Goal: Transaction & Acquisition: Purchase product/service

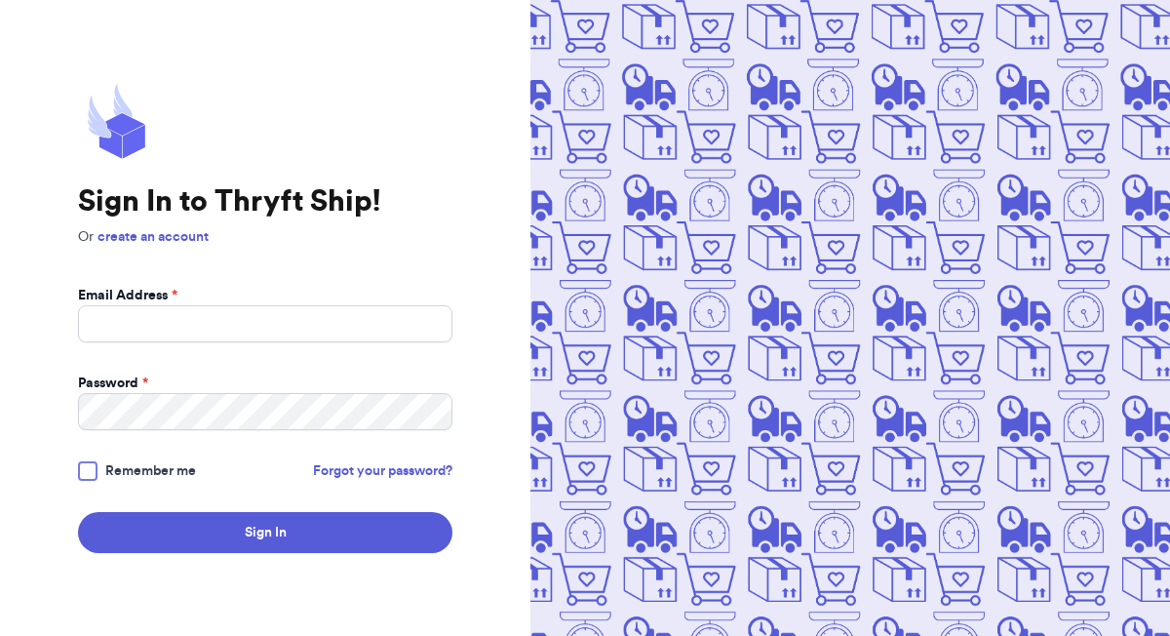
click at [356, 346] on form "Email Address * Password * Remember me Forgot your password? Sign In" at bounding box center [265, 419] width 375 height 267
click at [356, 327] on input "Email Address *" at bounding box center [265, 323] width 375 height 37
type input "[EMAIL_ADDRESS][DOMAIN_NAME]"
click at [78, 512] on button "Sign In" at bounding box center [265, 532] width 375 height 41
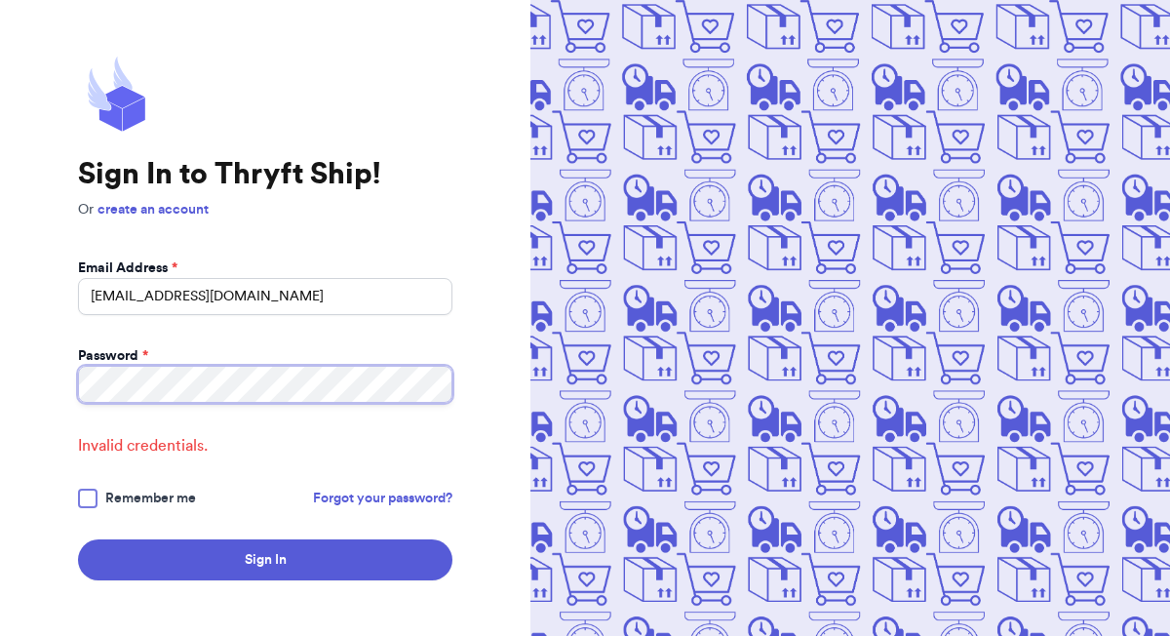
click at [78, 539] on button "Sign In" at bounding box center [265, 559] width 375 height 41
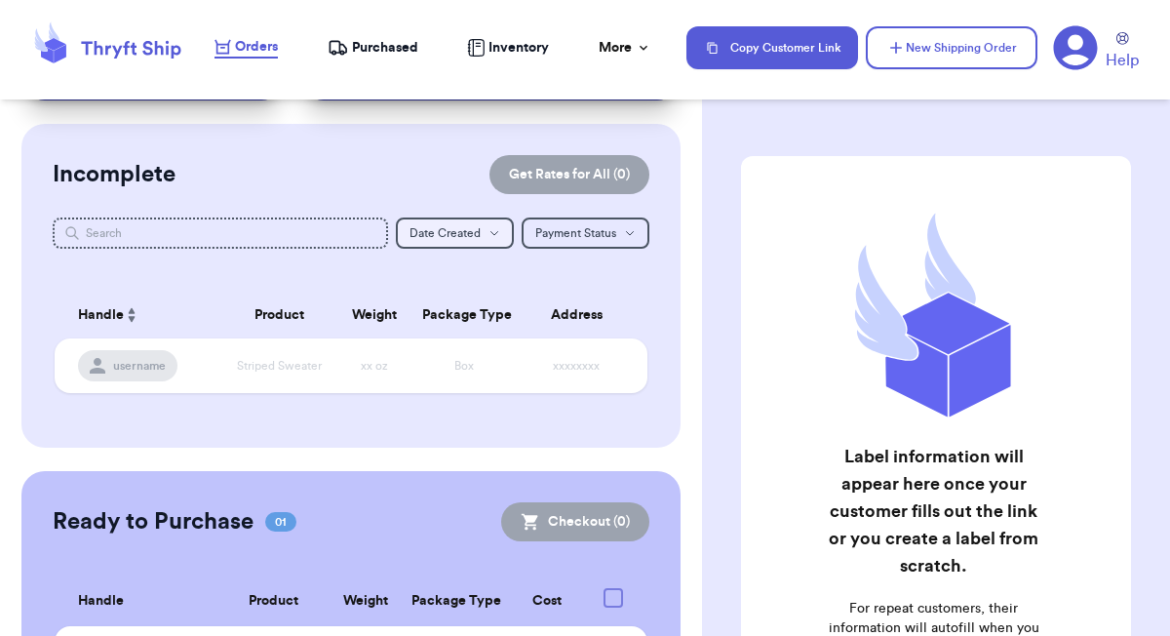
scroll to position [250, 0]
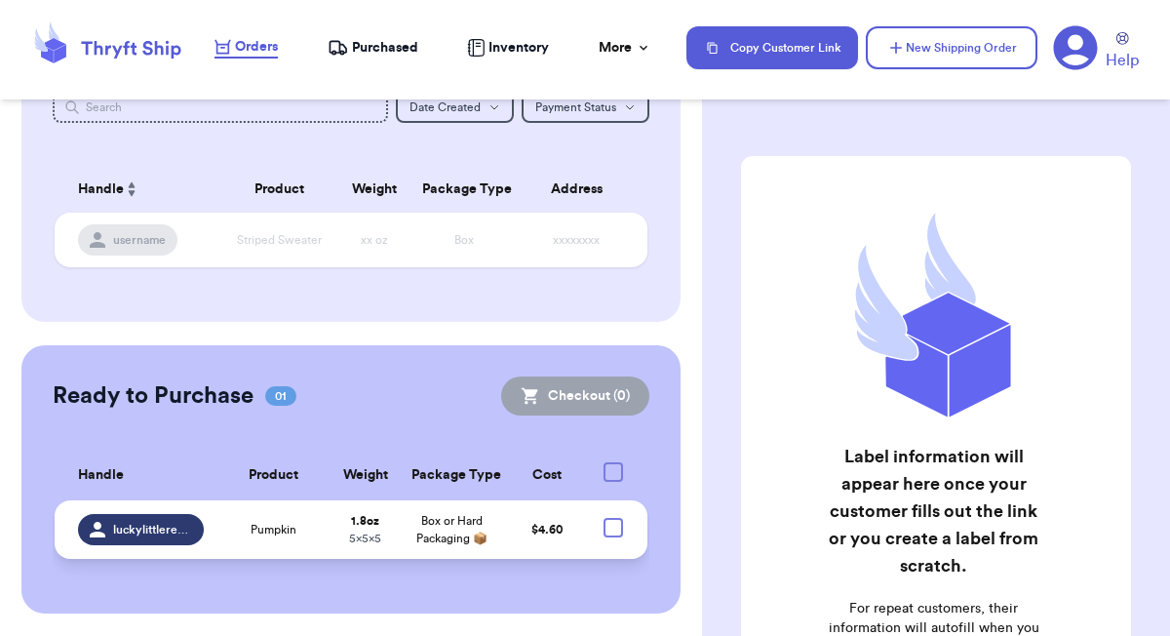
click at [309, 534] on div "Pumpkin" at bounding box center [273, 530] width 92 height 16
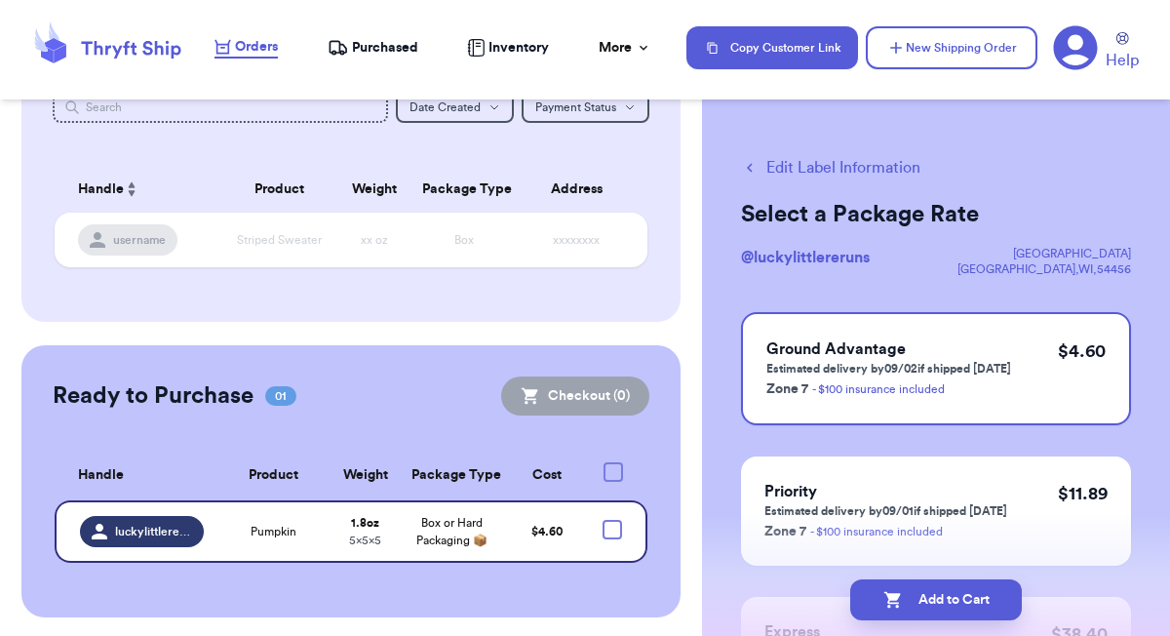
click at [800, 171] on button "Edit Label Information" at bounding box center [830, 167] width 179 height 23
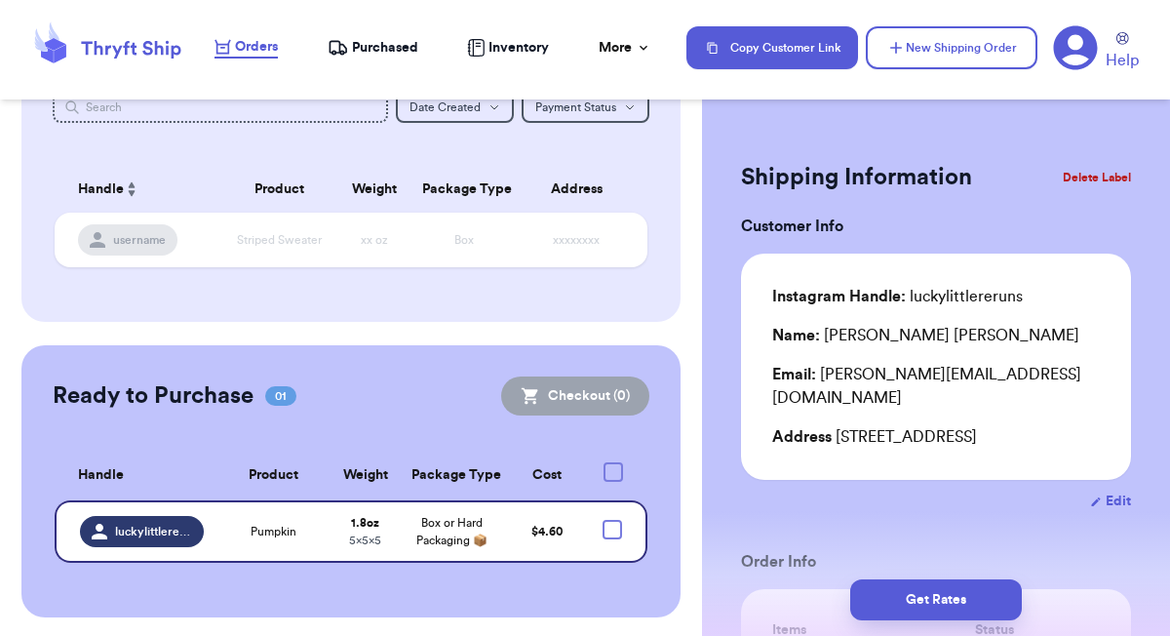
checkbox input "true"
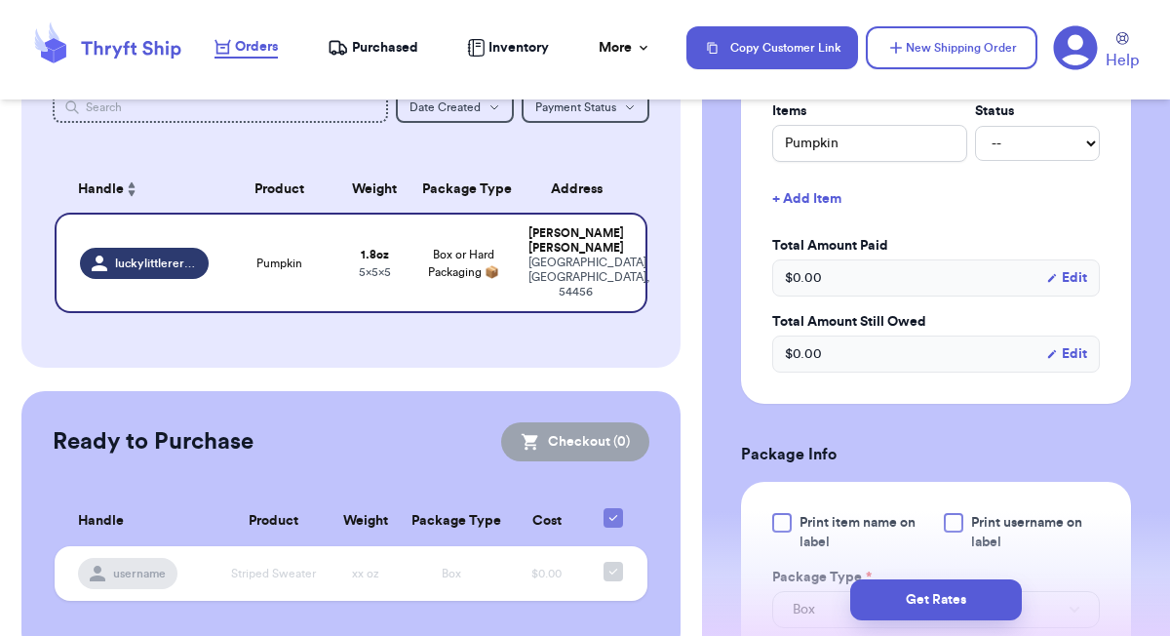
scroll to position [521, 0]
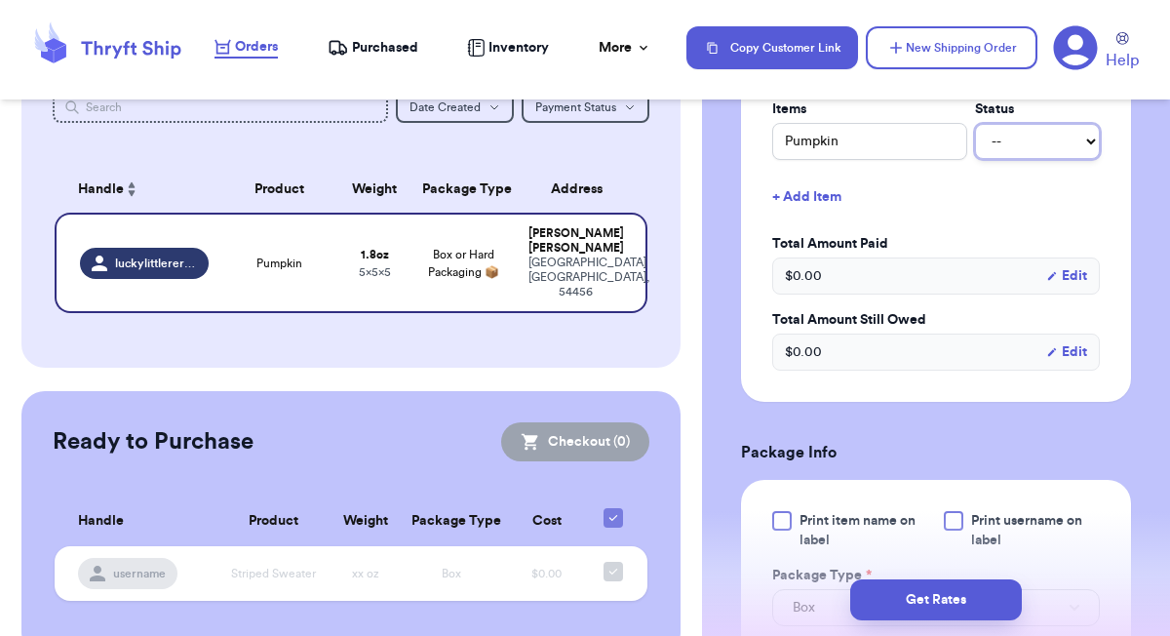
click at [1034, 141] on select "-- Paid Owes" at bounding box center [1037, 141] width 125 height 35
select select "paid"
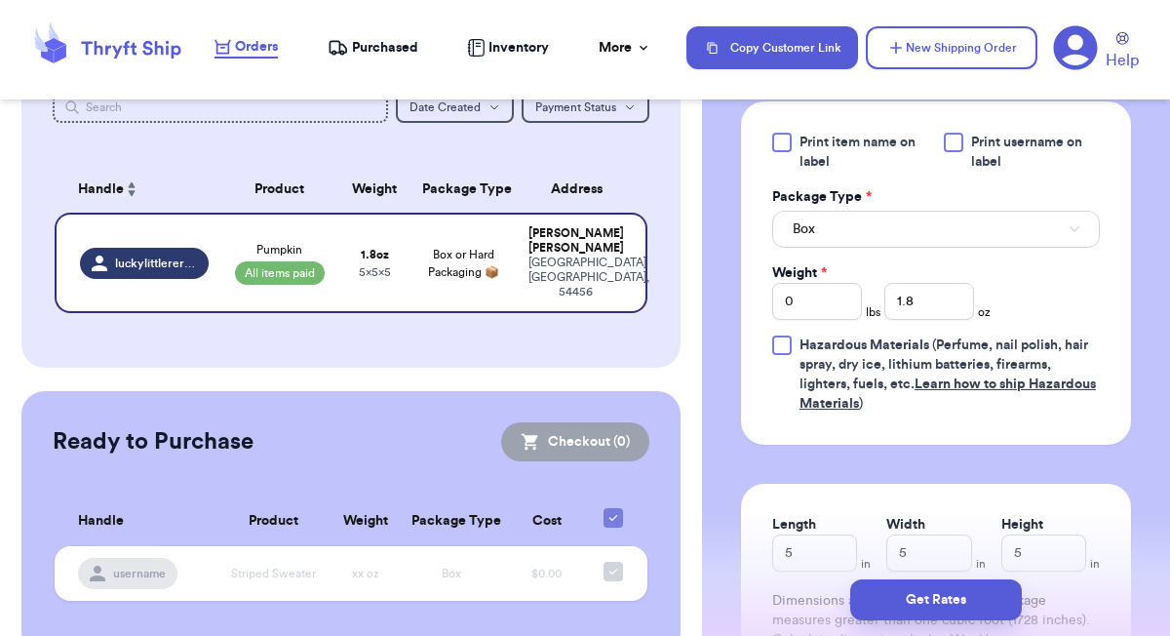
scroll to position [900, 0]
click at [951, 303] on input "1.8" at bounding box center [930, 300] width 90 height 37
type input "1"
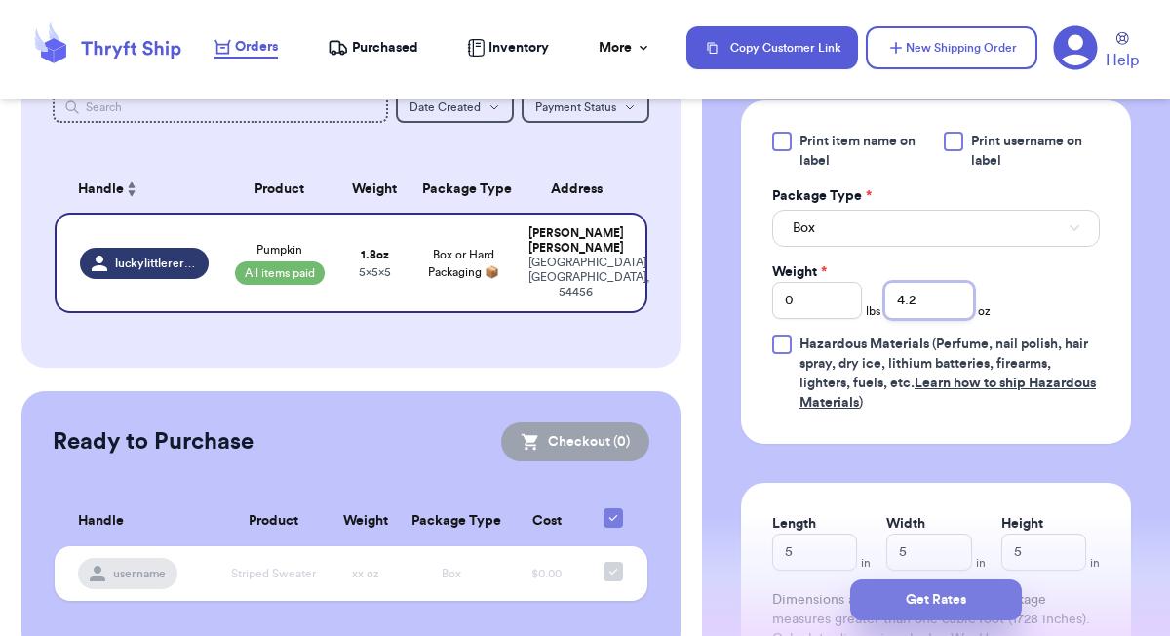
type input "4.2"
click at [955, 610] on button "Get Rates" at bounding box center [937, 599] width 172 height 41
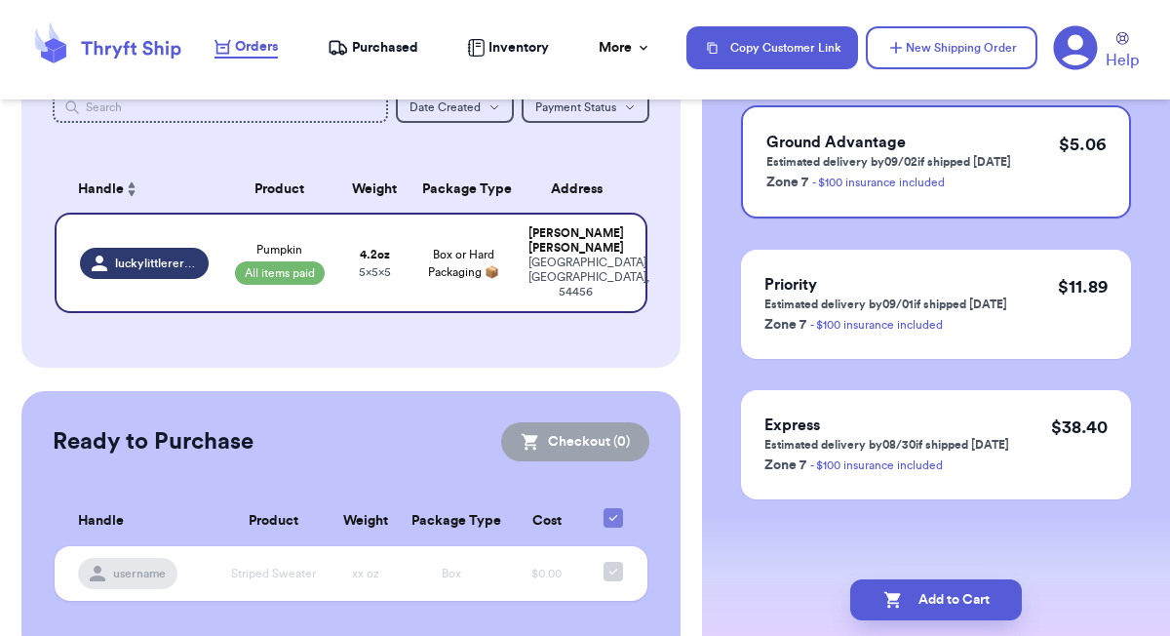
scroll to position [0, 0]
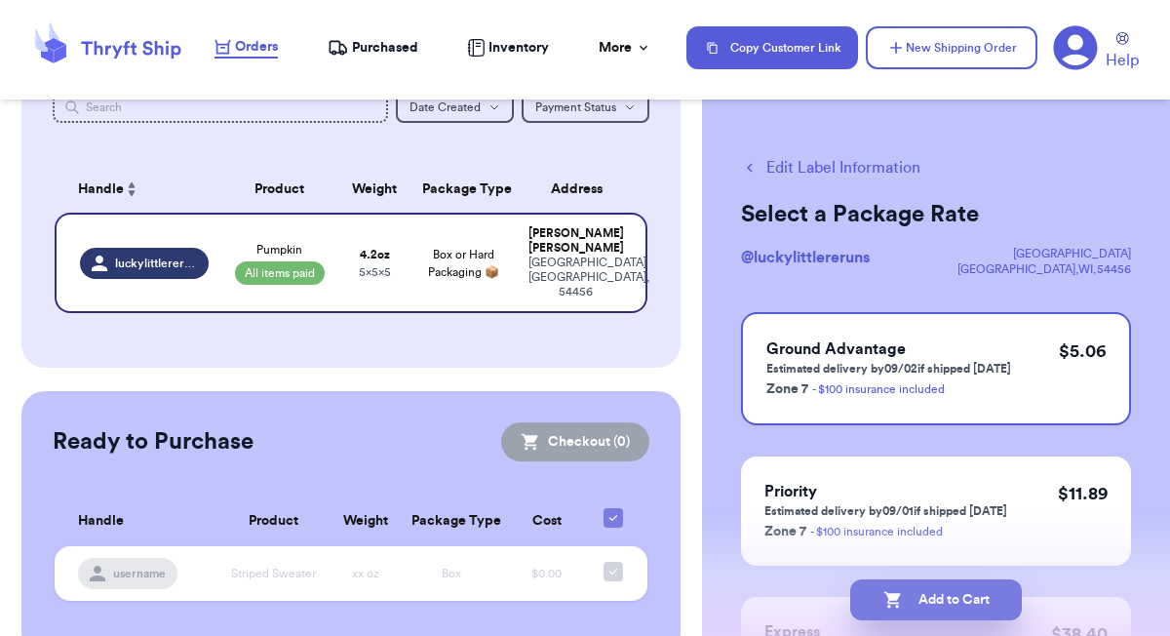
click at [950, 597] on button "Add to Cart" at bounding box center [937, 599] width 172 height 41
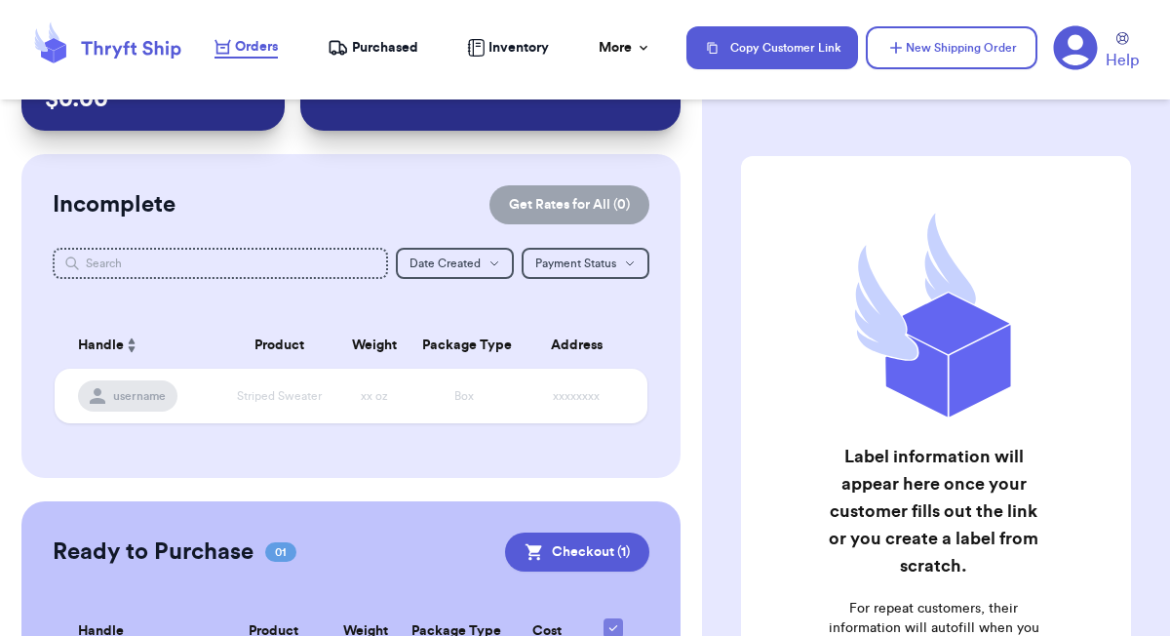
scroll to position [250, 0]
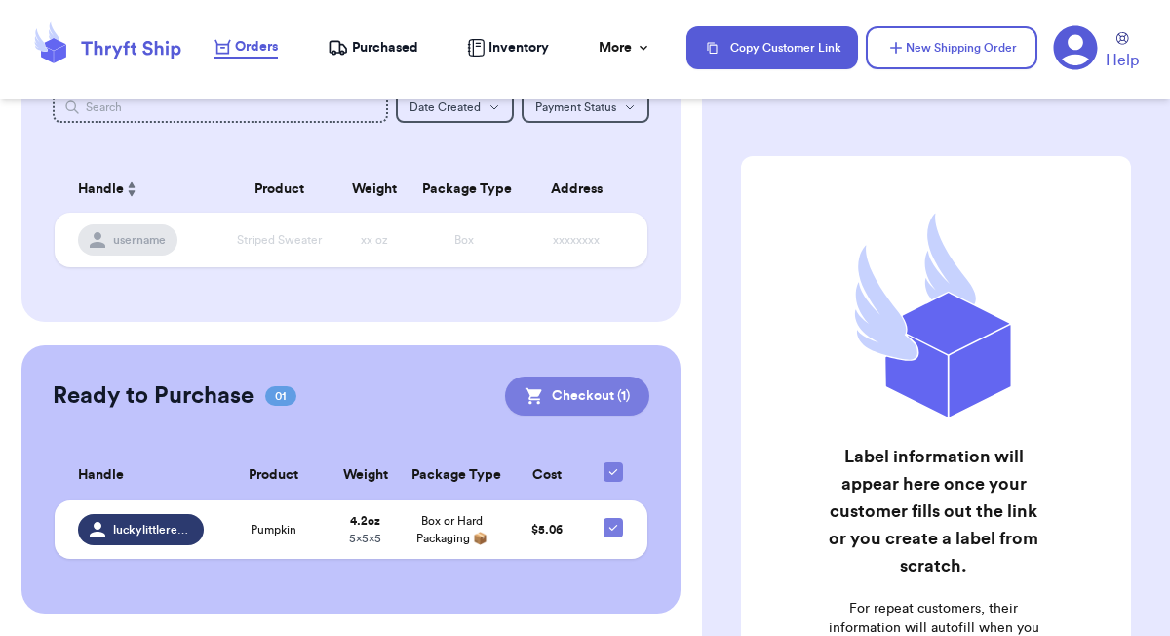
click at [562, 395] on button "Checkout ( 1 )" at bounding box center [577, 395] width 144 height 39
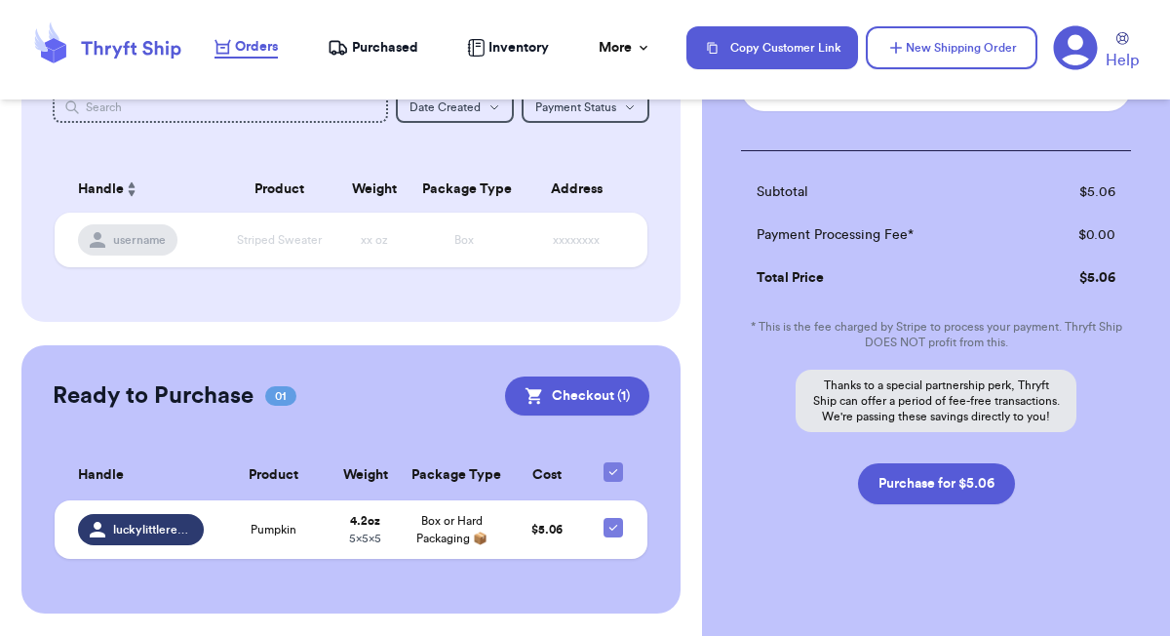
scroll to position [254, 0]
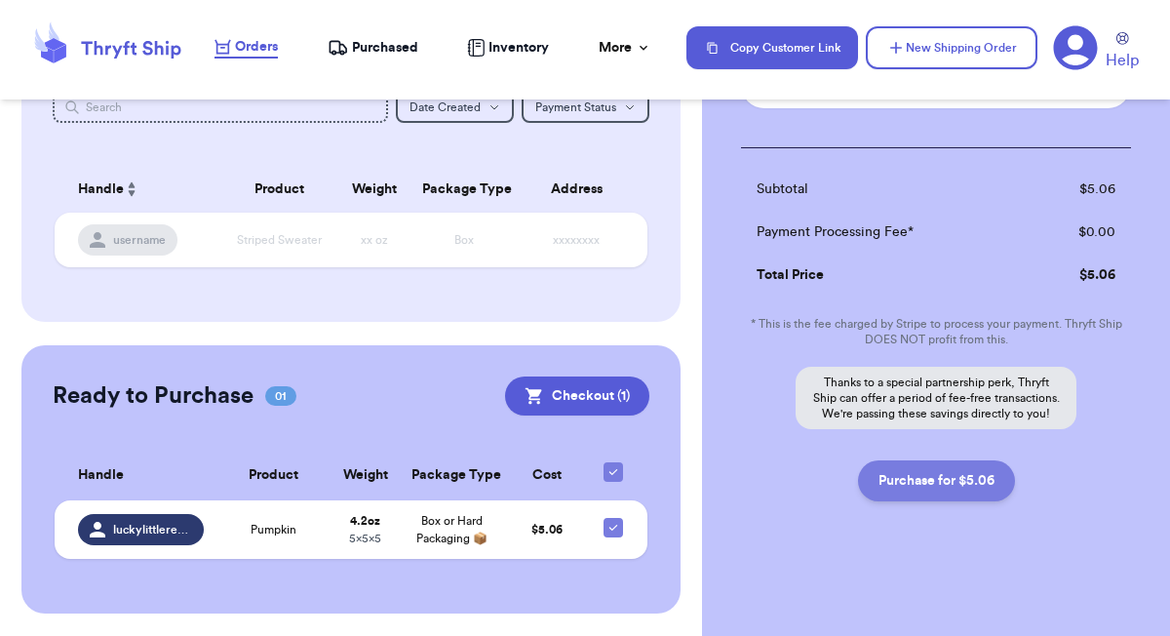
click at [941, 477] on button "Purchase for $5.06" at bounding box center [936, 480] width 157 height 41
checkbox input "false"
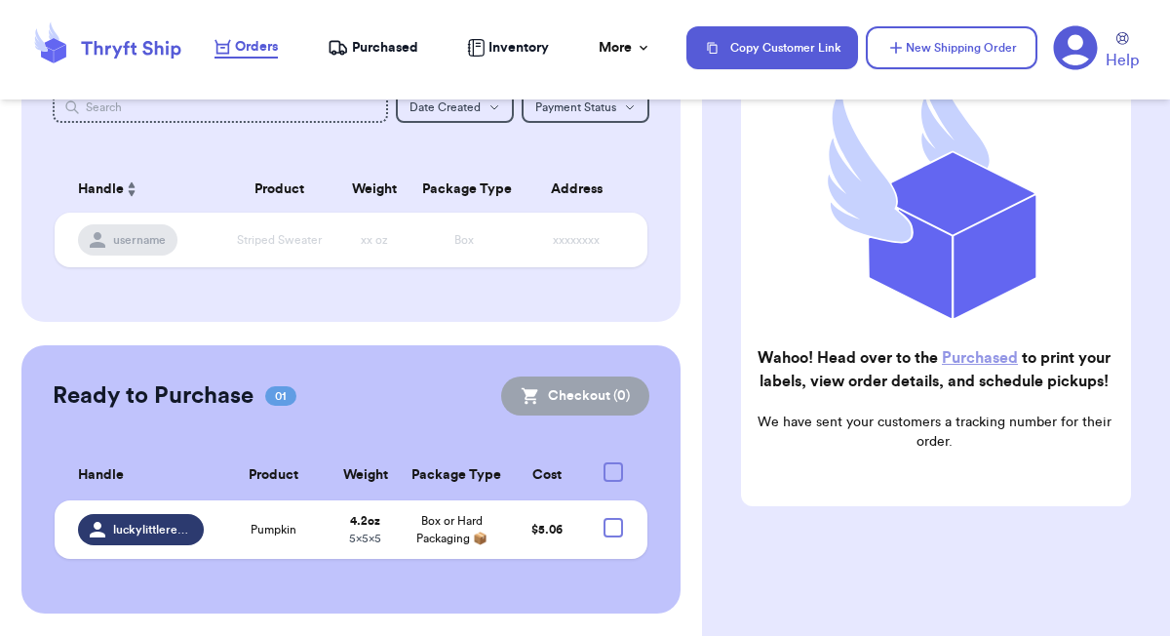
checkbox input "true"
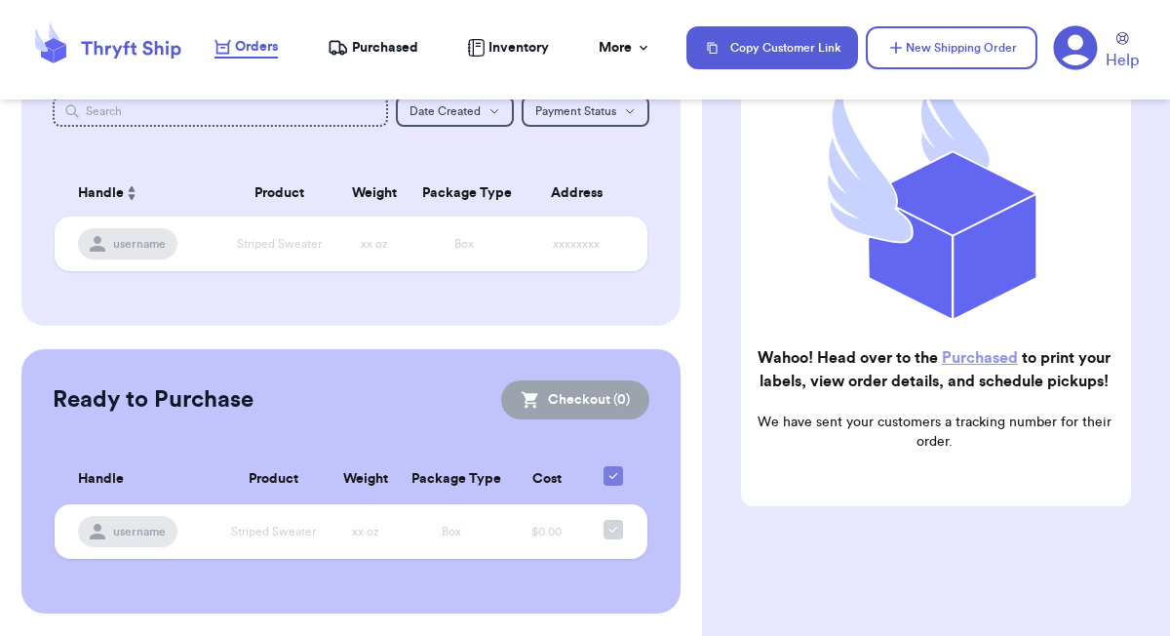
click at [385, 65] on nav "Orders Purchased Inventory More Stats Completed Orders Payments Payouts Copy Cu…" at bounding box center [682, 48] width 975 height 64
click at [385, 48] on span "Purchased" at bounding box center [385, 48] width 66 height 20
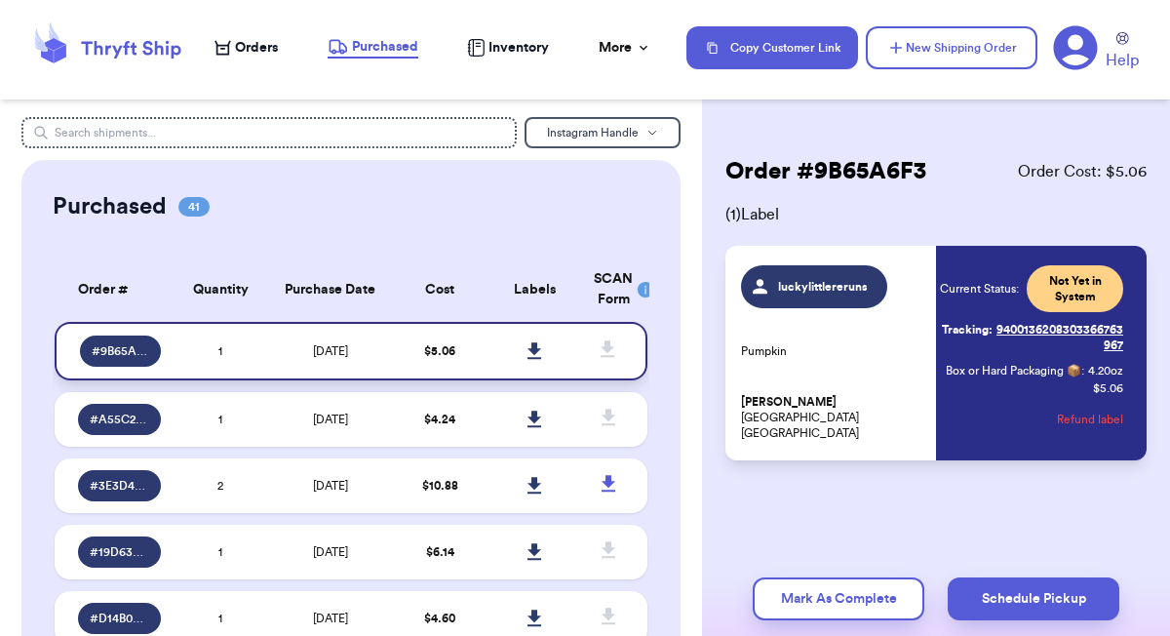
click at [536, 348] on icon at bounding box center [535, 350] width 14 height 17
